Goal: Transaction & Acquisition: Purchase product/service

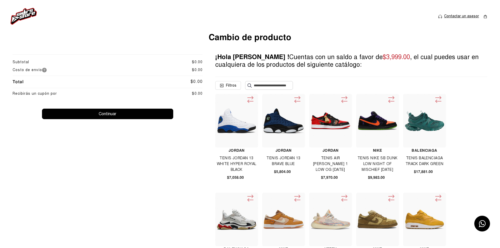
click at [249, 86] on img at bounding box center [250, 85] width 4 height 4
click at [282, 88] on input "text" at bounding box center [272, 85] width 37 height 8
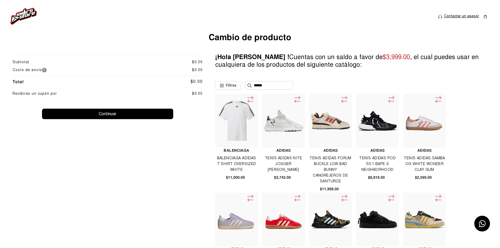
click at [273, 83] on input "******" at bounding box center [272, 85] width 37 height 8
type input "*"
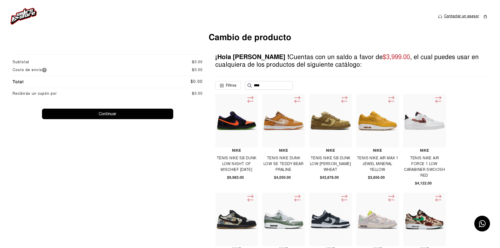
drag, startPoint x: 261, startPoint y: 86, endPoint x: 249, endPoint y: 88, distance: 12.8
click at [249, 88] on div "****" at bounding box center [269, 85] width 43 height 8
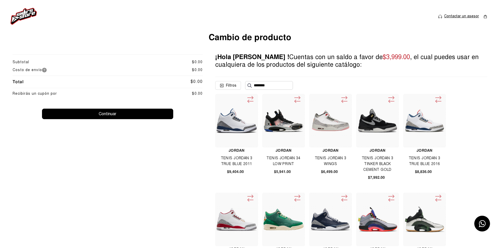
type input "********"
click at [17, 16] on img at bounding box center [24, 16] width 26 height 17
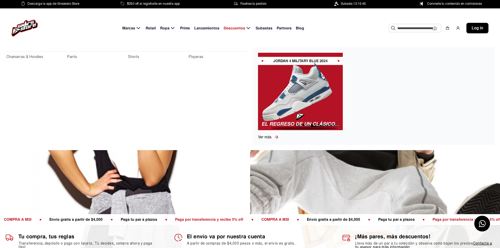
click at [165, 27] on span "Ropa" at bounding box center [164, 28] width 9 height 6
click at [21, 56] on link "Chamarras & Hoodies" at bounding box center [35, 57] width 58 height 6
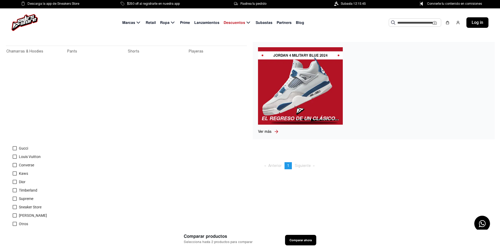
click at [174, 22] on icon at bounding box center [173, 22] width 6 height 7
click at [39, 53] on link "Chamarras & Hoodies" at bounding box center [35, 52] width 58 height 6
click at [71, 53] on link "Pants" at bounding box center [96, 52] width 58 height 6
click at [164, 22] on span "Ropa" at bounding box center [164, 23] width 9 height 6
click at [171, 22] on icon at bounding box center [173, 22] width 6 height 7
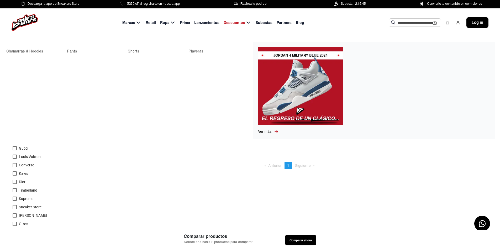
click at [175, 23] on icon at bounding box center [173, 22] width 6 height 7
click at [173, 22] on icon at bounding box center [173, 22] width 6 height 7
click at [168, 22] on span "Ropa" at bounding box center [164, 23] width 9 height 6
click at [194, 50] on link "Playeras" at bounding box center [218, 52] width 58 height 6
